Goal: Transaction & Acquisition: Obtain resource

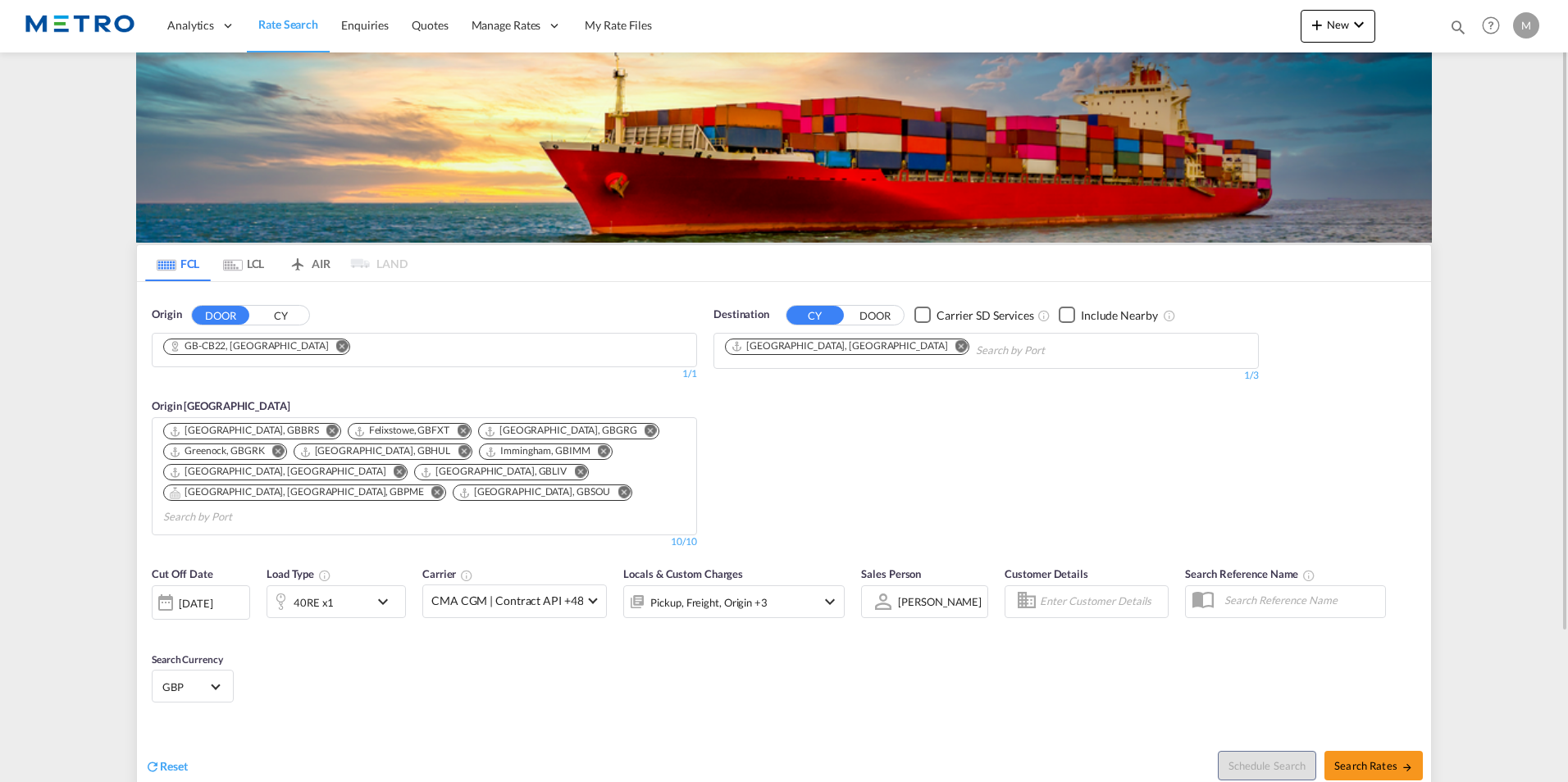
click at [262, 28] on span "Rate Search" at bounding box center [289, 24] width 60 height 14
click at [247, 271] on md-tab-item "LCL" at bounding box center [243, 263] width 66 height 36
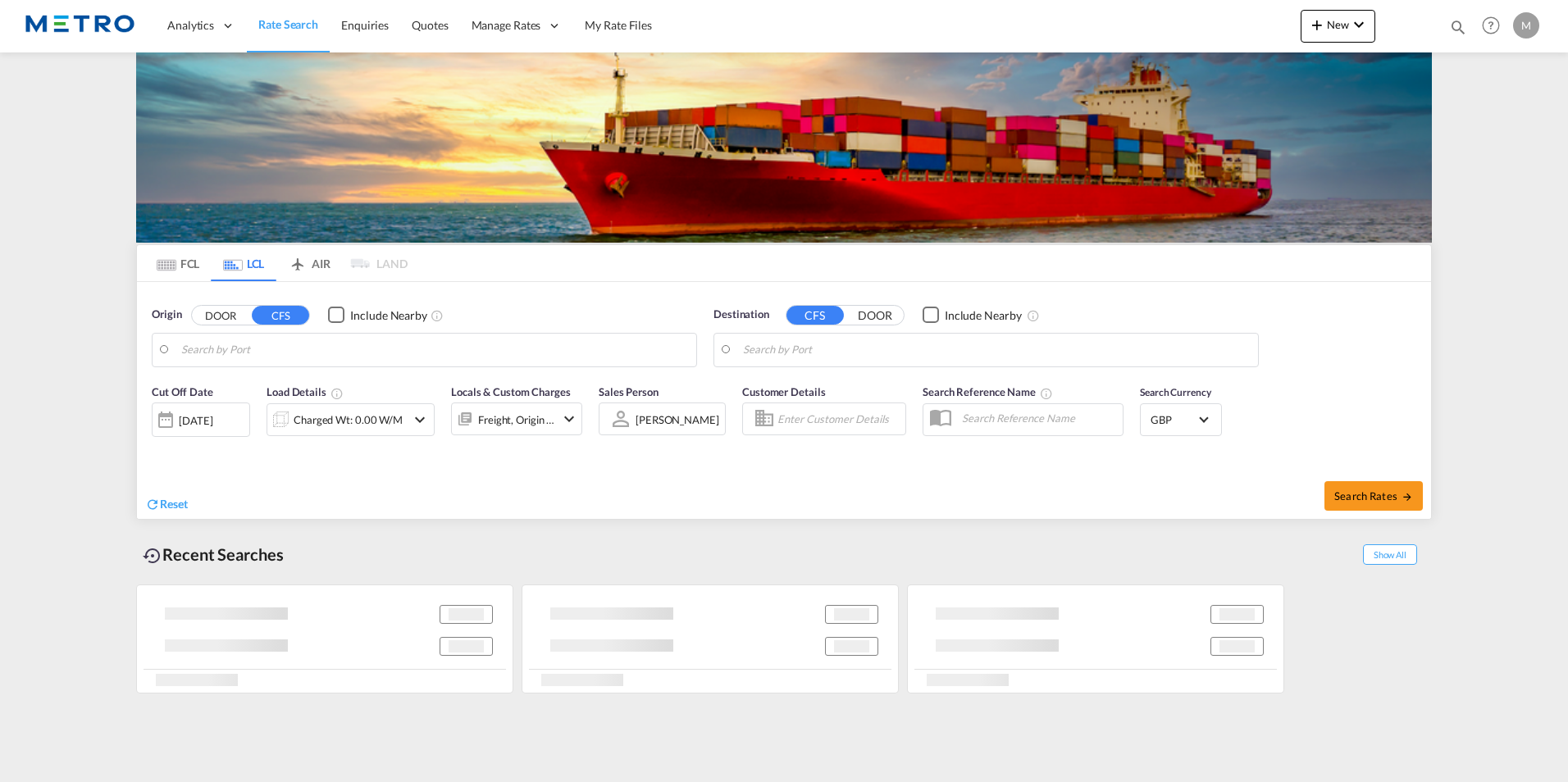
type input "GB-M4, [GEOGRAPHIC_DATA]"
type input "Busan [GEOGRAPHIC_DATA], KRBNP"
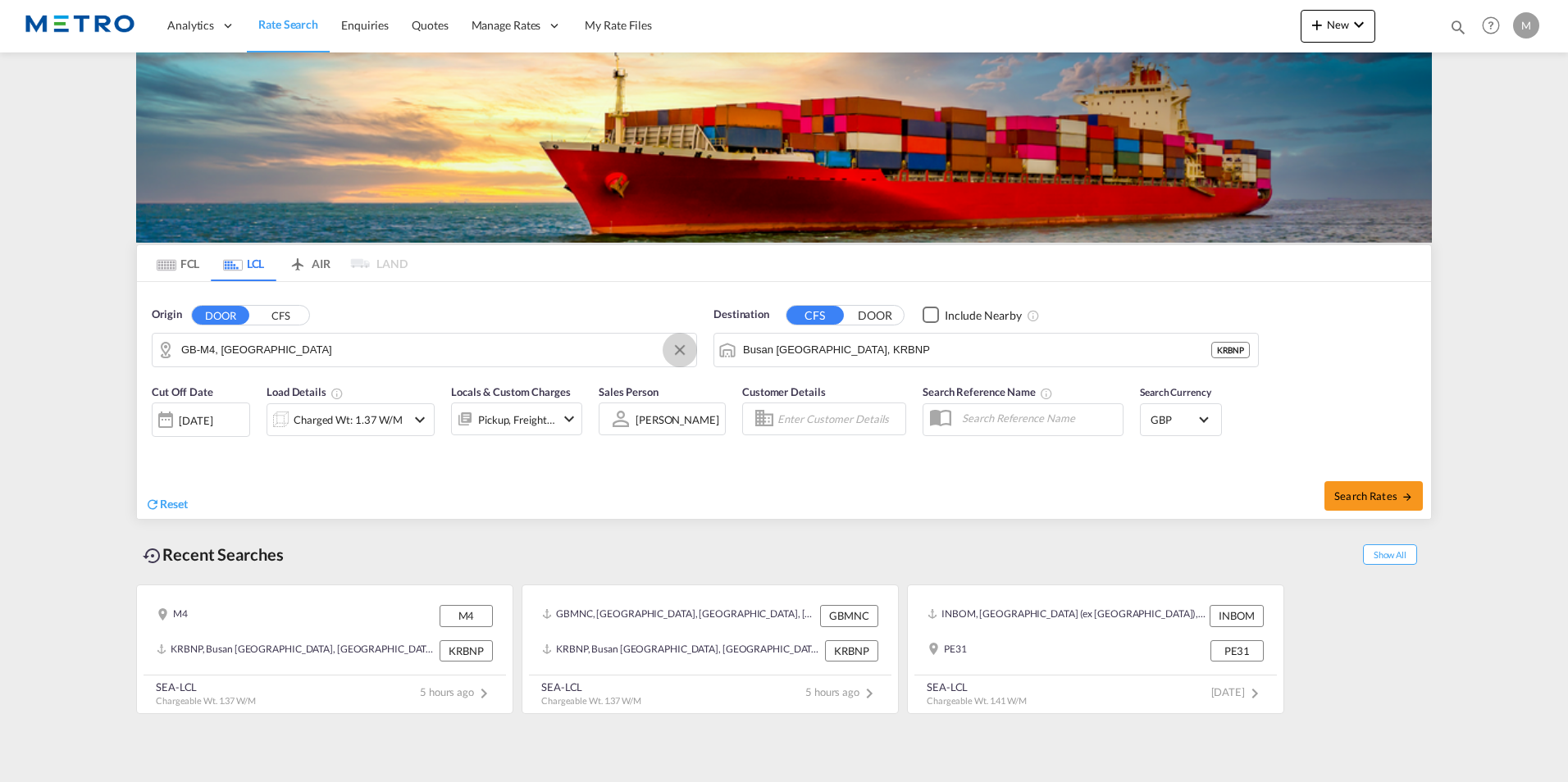
click at [683, 354] on button "Clear Input" at bounding box center [679, 350] width 25 height 25
click at [305, 353] on body "Analytics Reports Dashboard Rate Search Enquiries Quotes" at bounding box center [784, 391] width 1568 height 782
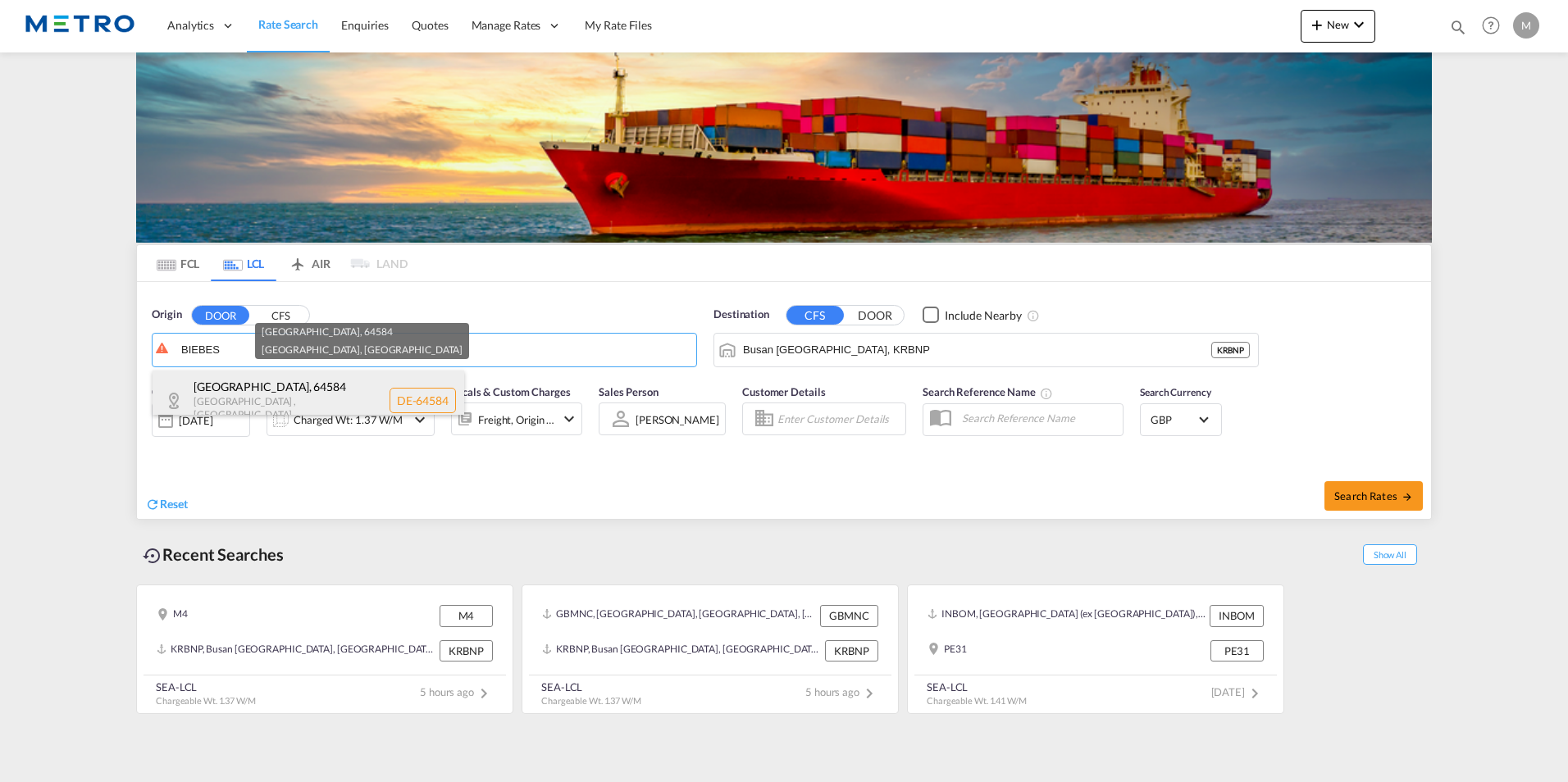
click at [228, 381] on div "[GEOGRAPHIC_DATA] , 64584 [GEOGRAPHIC_DATA] , [GEOGRAPHIC_DATA] DE-64584" at bounding box center [308, 401] width 312 height 60
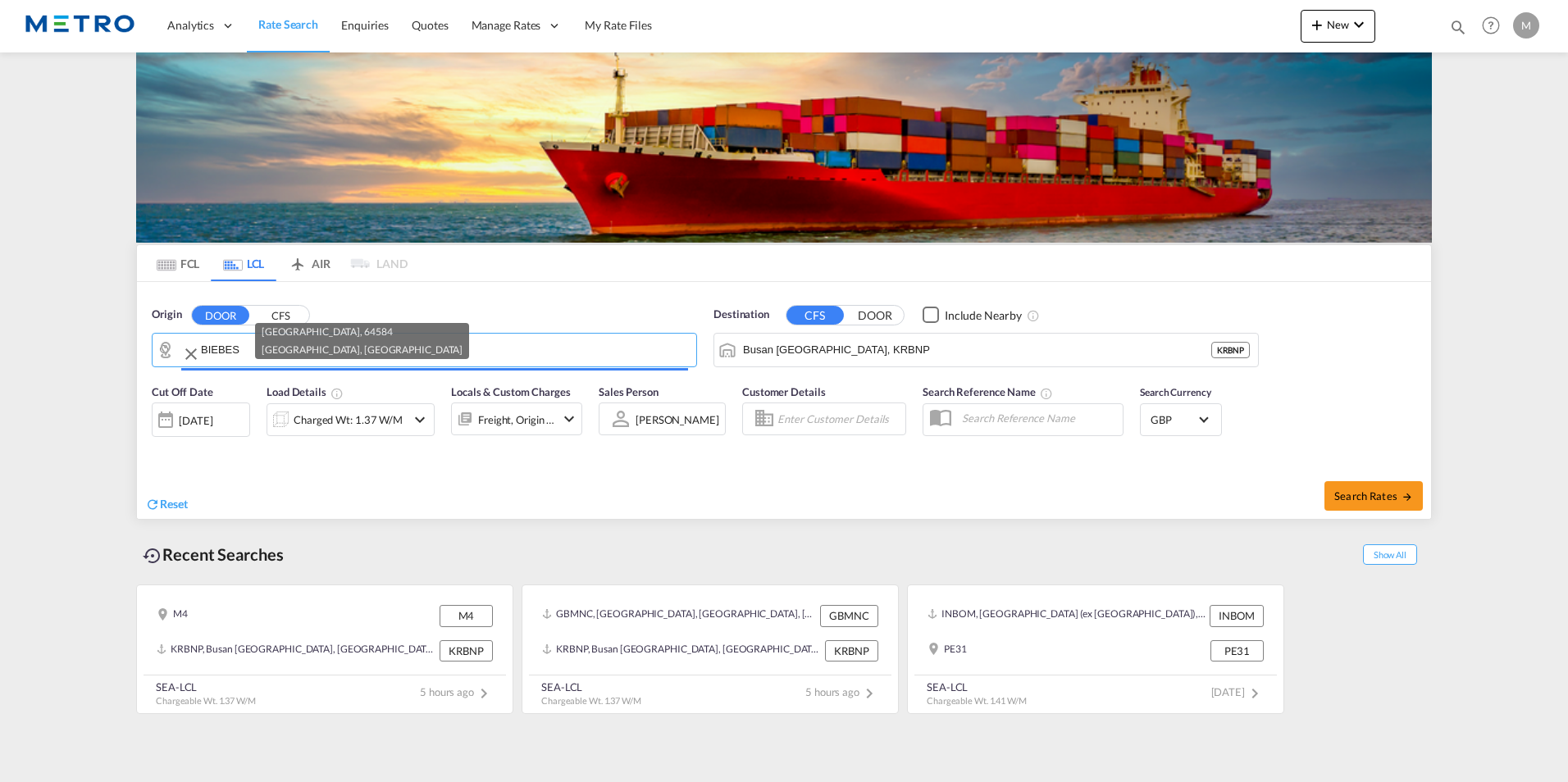
type input "DE-64584, [GEOGRAPHIC_DATA], [GEOGRAPHIC_DATA]"
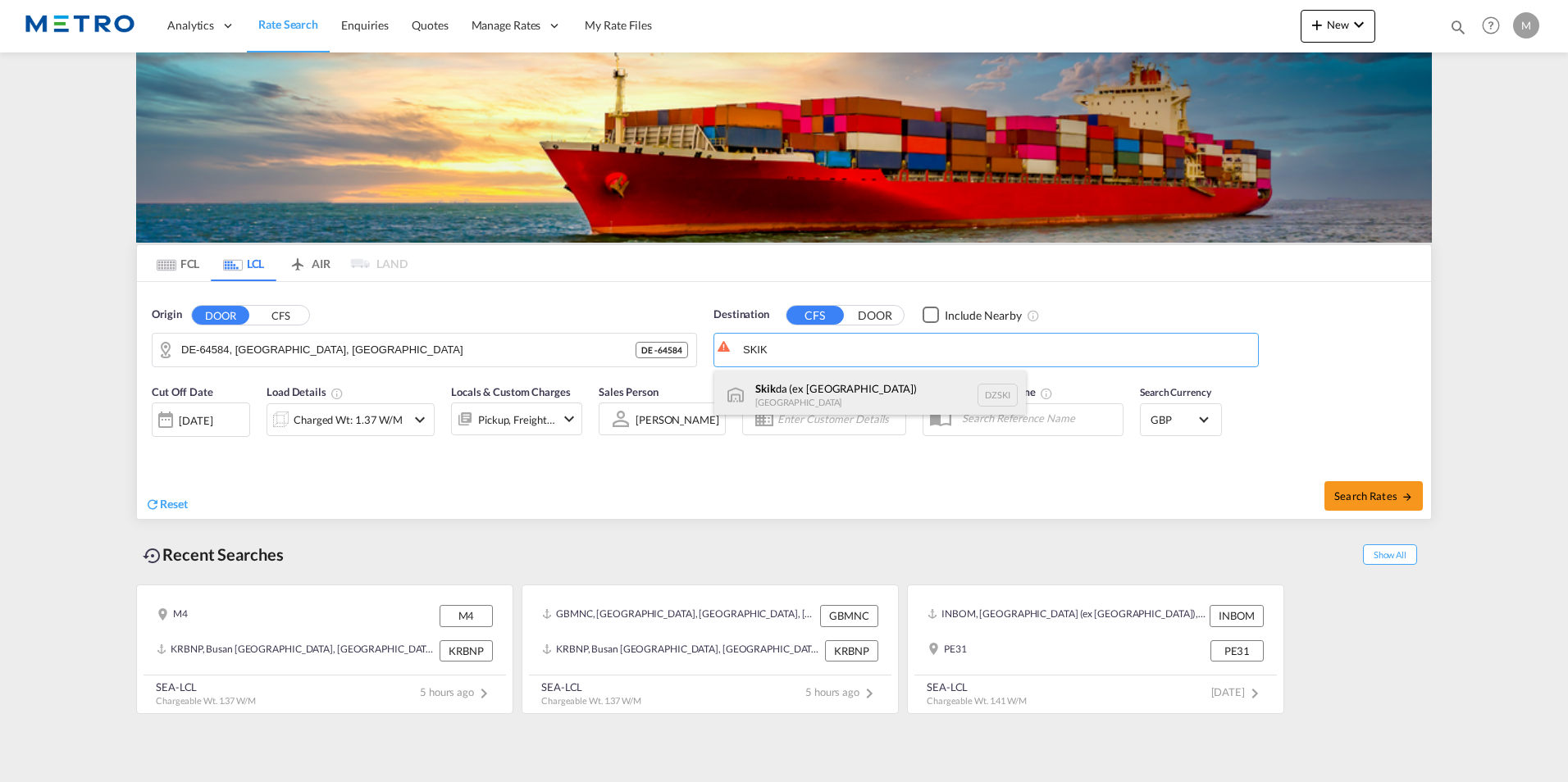
click at [809, 394] on div "Skik da (ex [GEOGRAPHIC_DATA]) [GEOGRAPHIC_DATA] DZSKI" at bounding box center [870, 396] width 312 height 49
type input "Skikda (ex Philippeville), DZSKI"
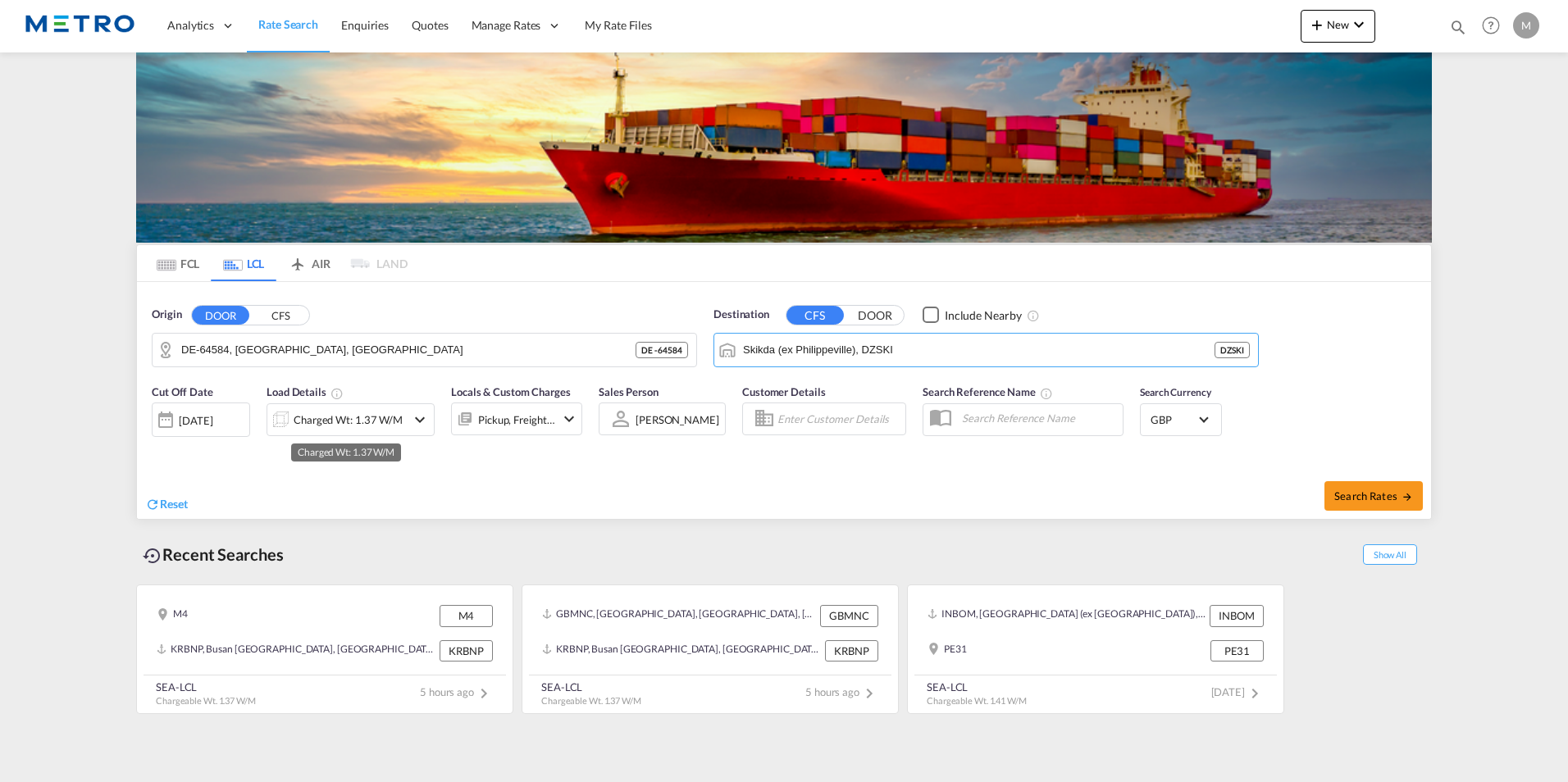
click at [375, 414] on div "Charged Wt: 1.37 W/M" at bounding box center [348, 420] width 109 height 23
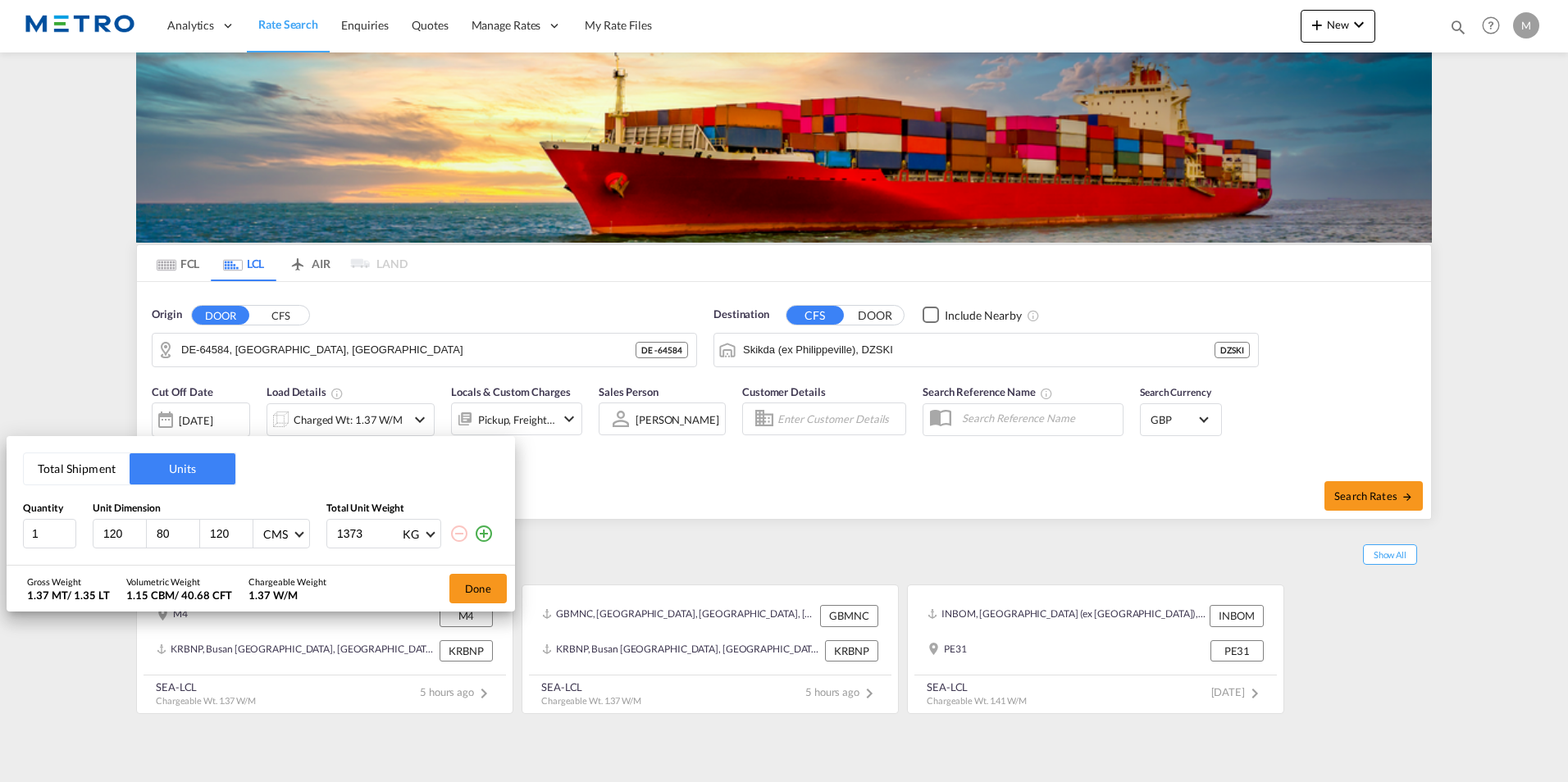
click at [118, 530] on input "120" at bounding box center [123, 534] width 44 height 14
